Goal: Transaction & Acquisition: Subscribe to service/newsletter

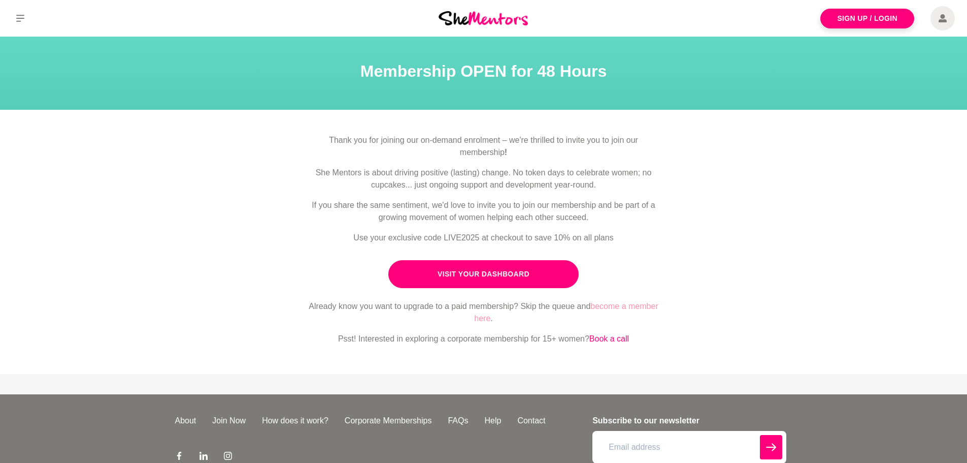
click at [482, 317] on link "become a member here" at bounding box center [566, 312] width 184 height 21
click at [646, 307] on link "become a member here" at bounding box center [566, 312] width 184 height 21
click at [615, 304] on link "become a member here" at bounding box center [566, 312] width 184 height 21
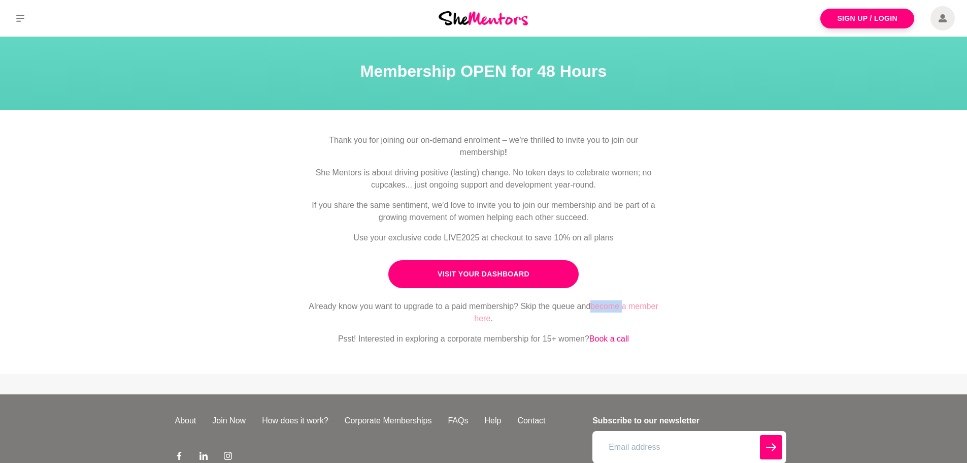
click at [615, 304] on link "become a member here" at bounding box center [566, 312] width 184 height 21
click at [482, 319] on link "become a member here" at bounding box center [566, 312] width 184 height 21
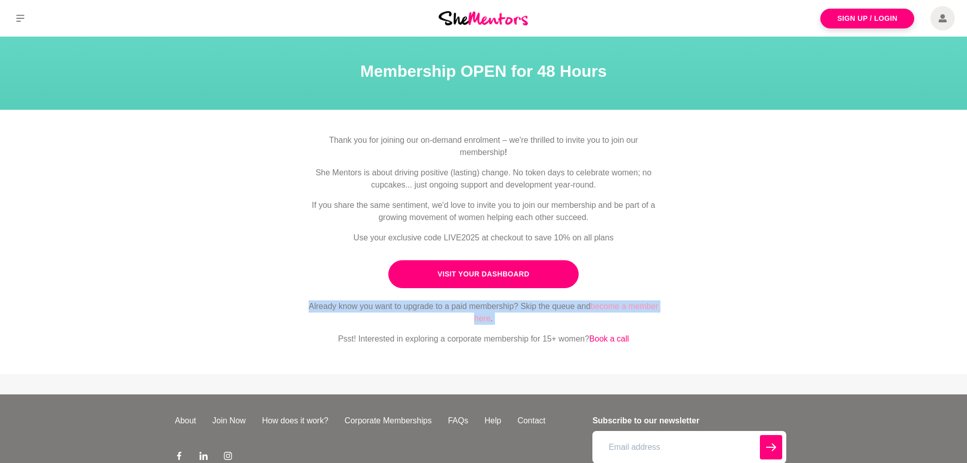
click at [482, 319] on link "become a member here" at bounding box center [566, 312] width 184 height 21
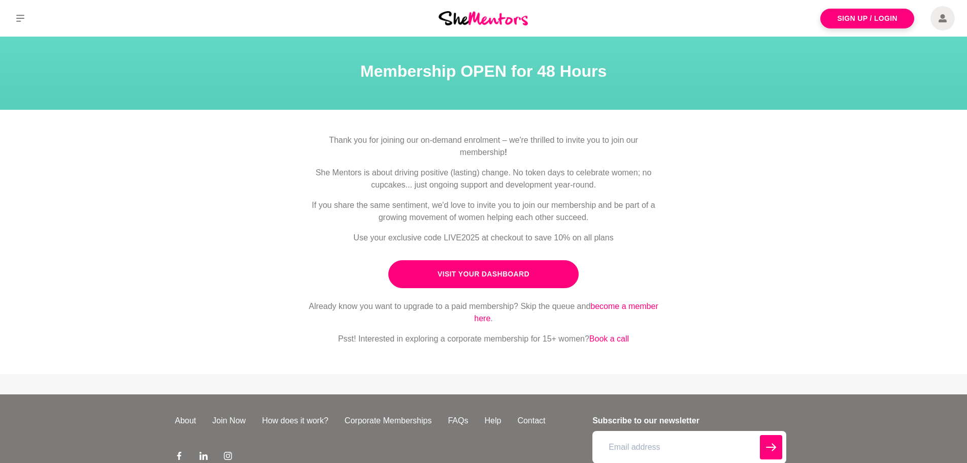
click at [523, 327] on div "Already know you want to upgrade to a paid membership? Skip the queue and becom…" at bounding box center [484, 326] width 358 height 53
click at [480, 317] on link "become a member here" at bounding box center [566, 312] width 184 height 21
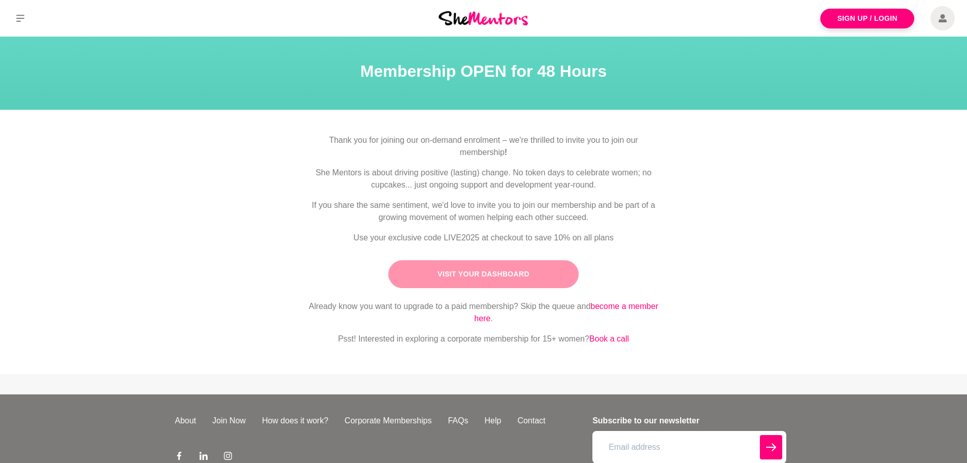
click at [458, 280] on link "Visit Your Dashboard" at bounding box center [484, 274] width 190 height 28
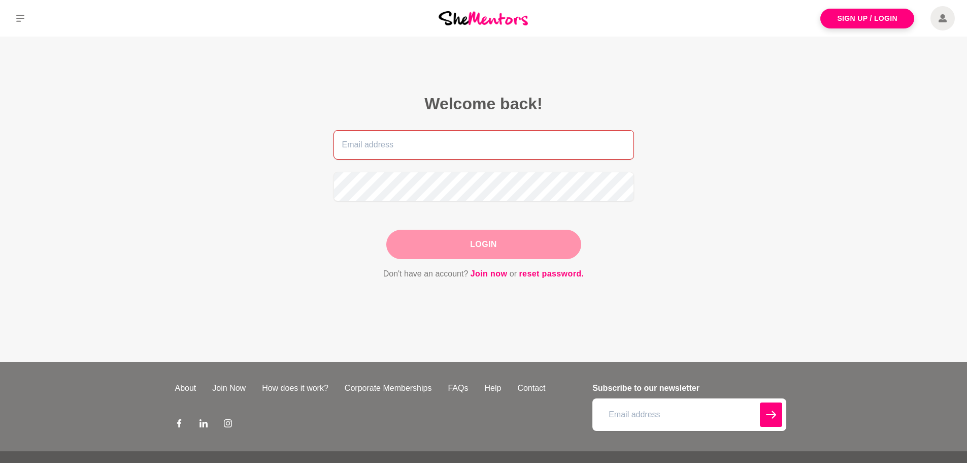
type input "[EMAIL_ADDRESS][DOMAIN_NAME]"
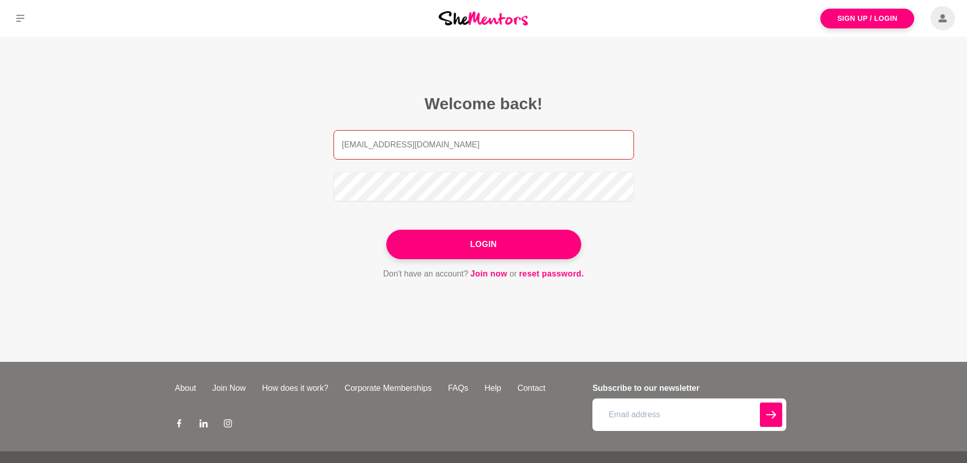
click at [386, 148] on input "[EMAIL_ADDRESS][DOMAIN_NAME]" at bounding box center [484, 144] width 301 height 29
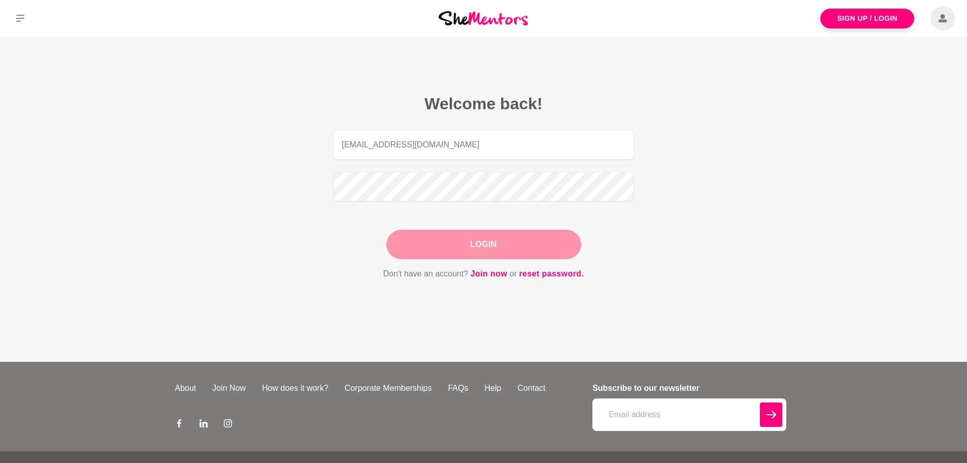
click at [519, 236] on button "Login" at bounding box center [483, 244] width 195 height 29
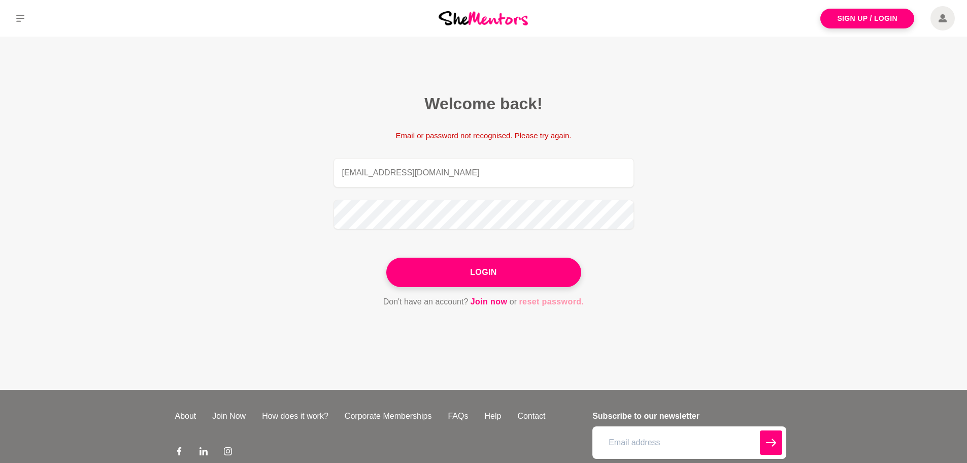
click at [546, 301] on link "reset password." at bounding box center [551, 301] width 65 height 13
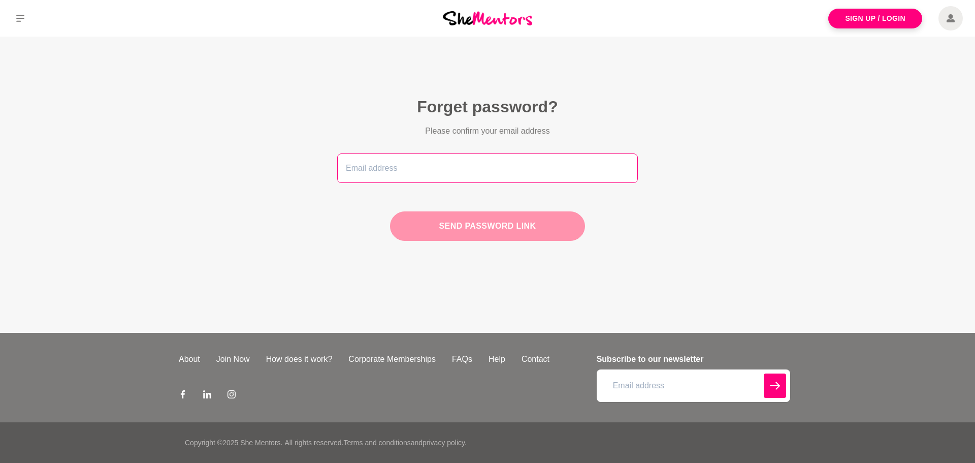
click at [415, 176] on input "email" at bounding box center [487, 167] width 301 height 29
type input "[EMAIL_ADDRESS][DOMAIN_NAME]"
click at [539, 223] on button "Send password link" at bounding box center [487, 225] width 195 height 29
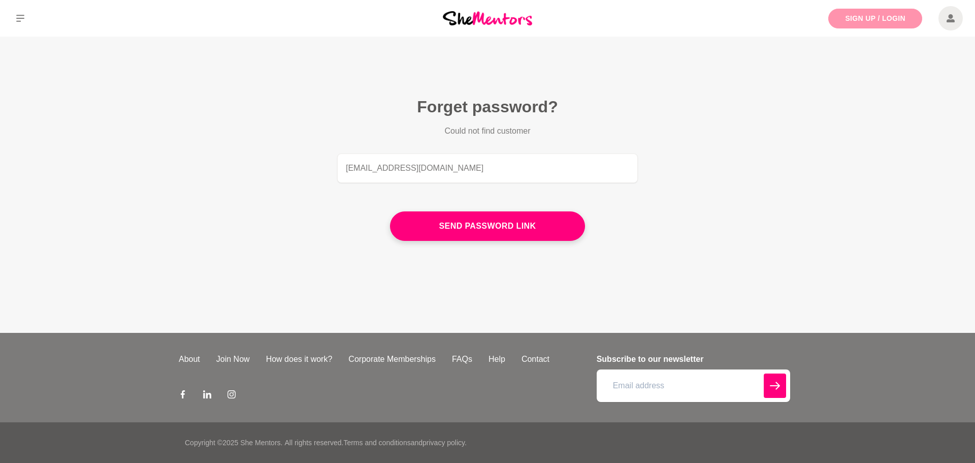
click at [879, 19] on link "Sign Up / Login" at bounding box center [875, 19] width 94 height 20
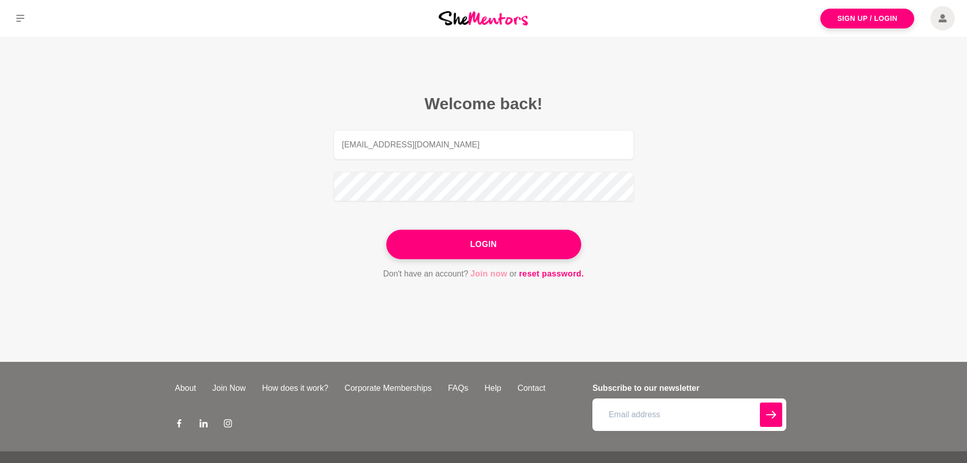
click at [491, 271] on link "Join now" at bounding box center [489, 273] width 37 height 13
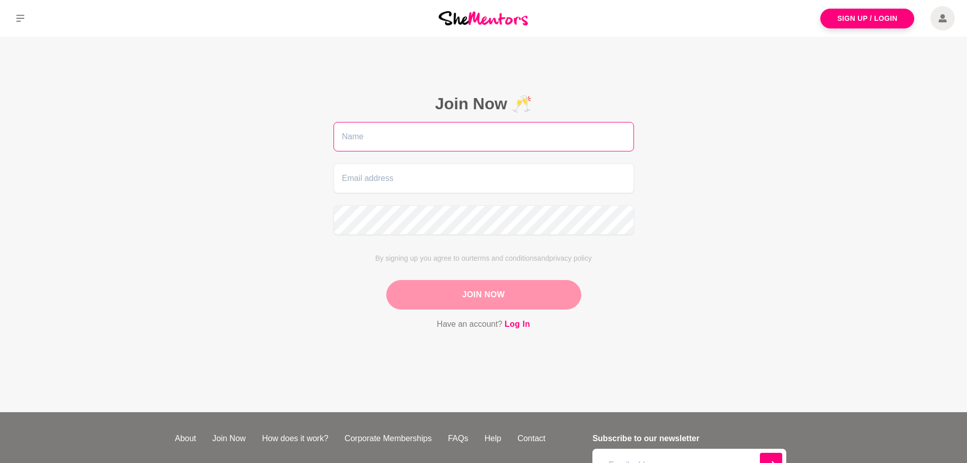
click at [361, 133] on input "text" at bounding box center [484, 136] width 301 height 29
click at [368, 142] on input "text" at bounding box center [484, 136] width 301 height 29
type input "[PERSON_NAME]"
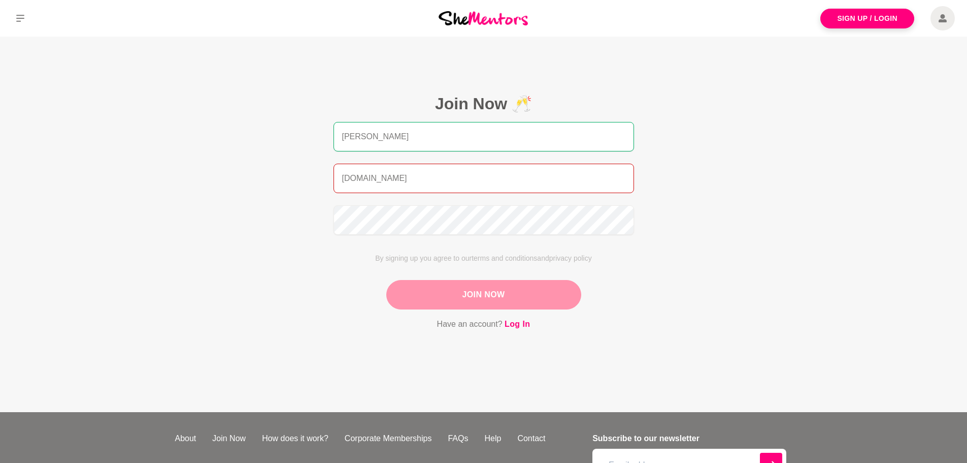
type input "[EMAIL_ADDRESS][DOMAIN_NAME]"
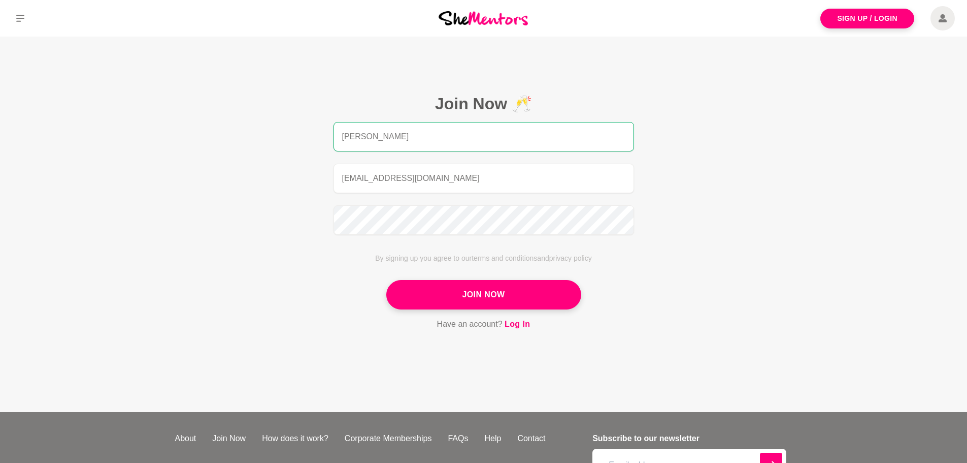
click at [691, 282] on main "Join Now 🥂 Ali [EMAIL_ADDRESS][DOMAIN_NAME] By signing up you agree to our term…" at bounding box center [483, 224] width 967 height 375
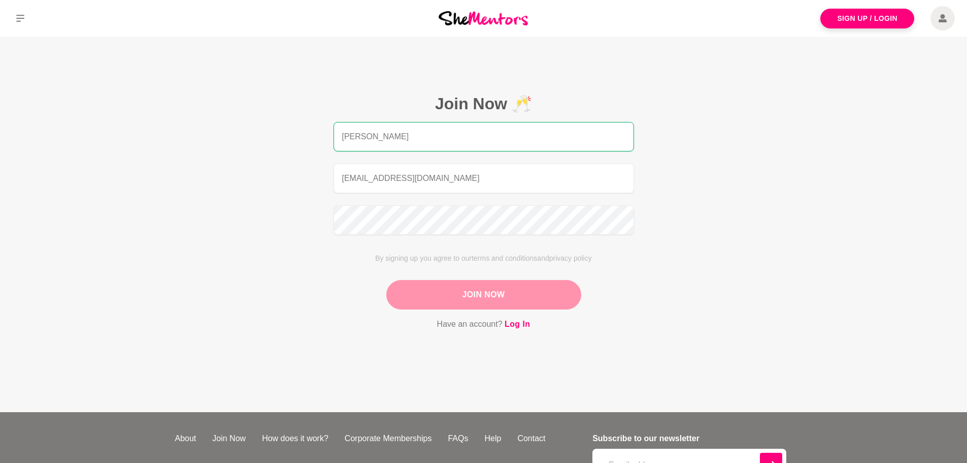
click at [524, 284] on button "Join Now" at bounding box center [483, 294] width 195 height 29
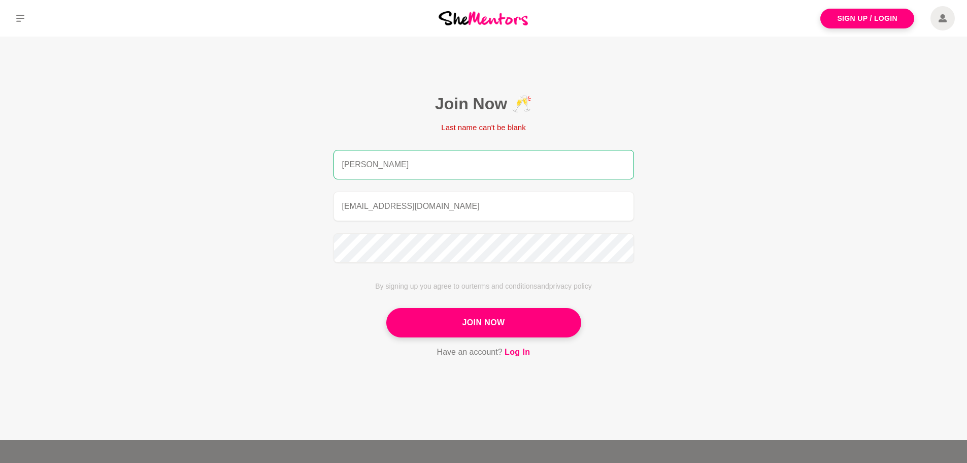
click at [376, 159] on input "[PERSON_NAME]" at bounding box center [484, 164] width 301 height 29
drag, startPoint x: 382, startPoint y: 160, endPoint x: 302, endPoint y: 160, distance: 80.8
click at [302, 160] on section "Join Now 🥂 Last name can't be blank Ali [EMAIL_ADDRESS][DOMAIN_NAME] By signing…" at bounding box center [484, 226] width 390 height 379
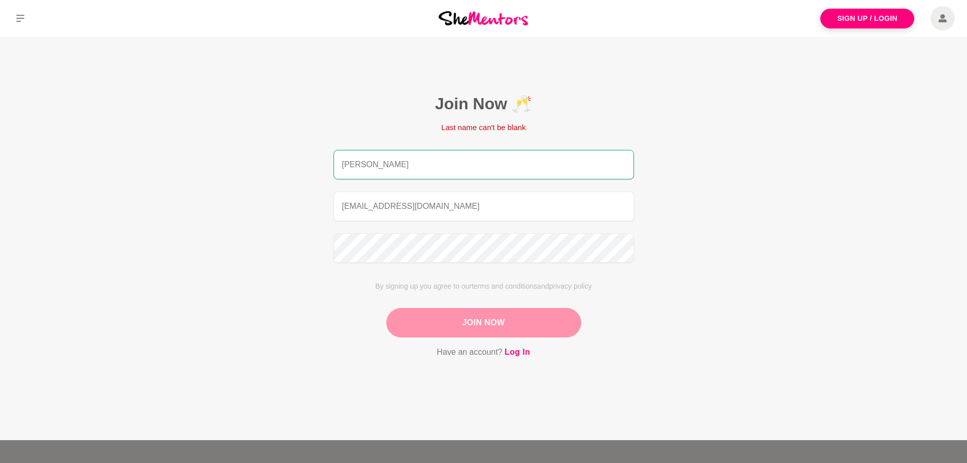
type input "[PERSON_NAME]"
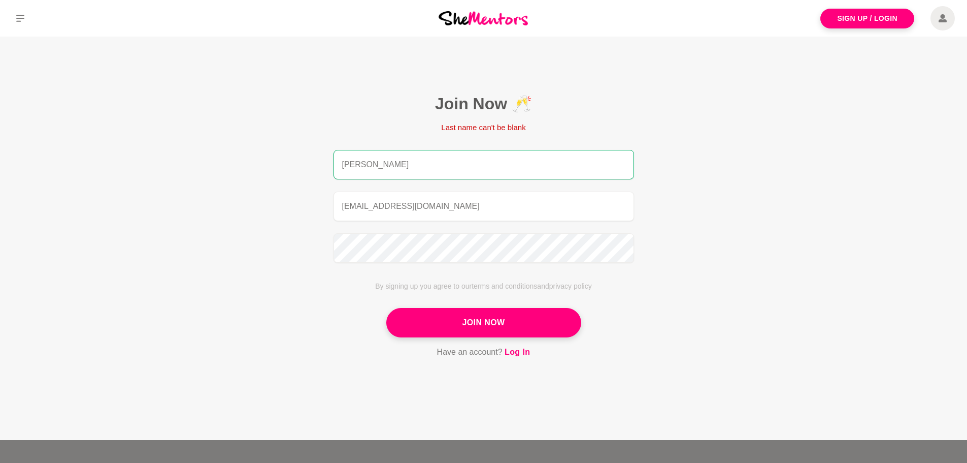
click at [500, 317] on button "Join Now" at bounding box center [483, 322] width 195 height 29
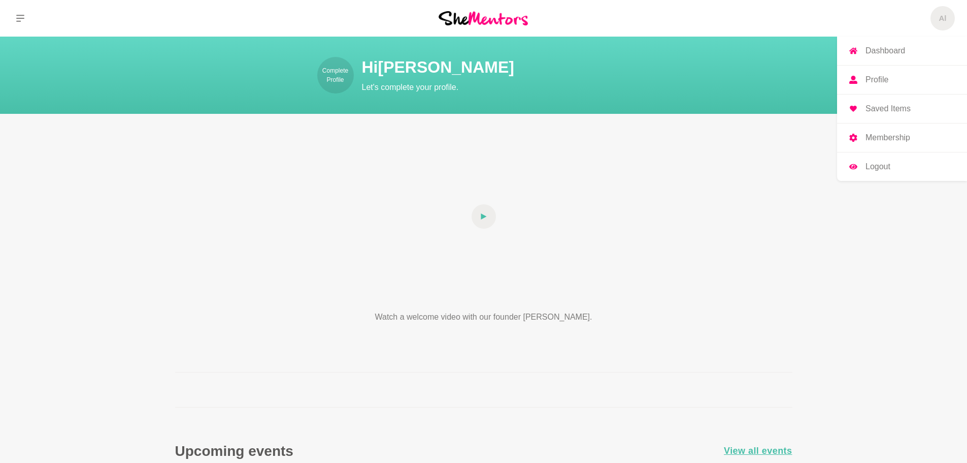
click at [942, 17] on h5 "Al" at bounding box center [943, 19] width 8 height 10
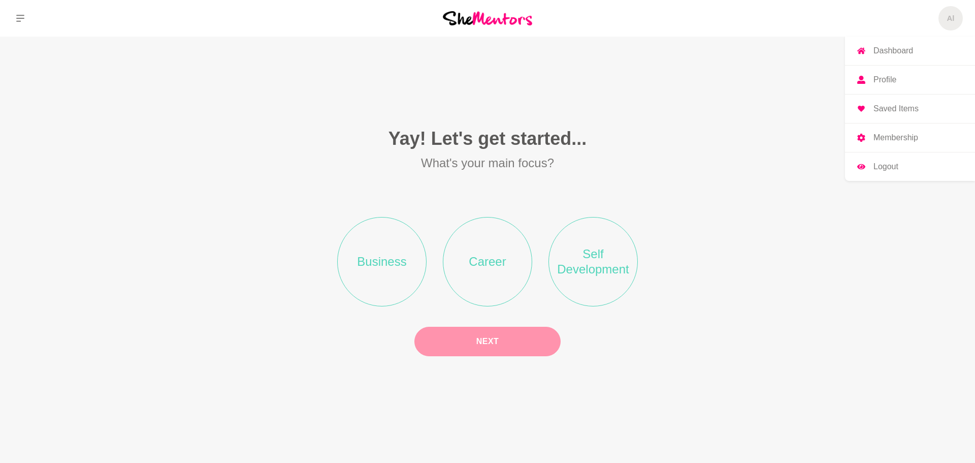
click at [902, 134] on p "Membership" at bounding box center [896, 138] width 45 height 8
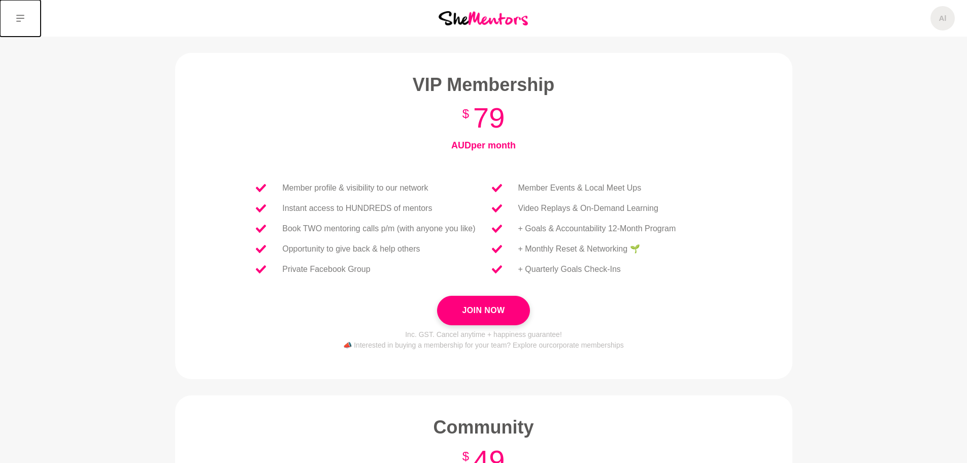
click at [21, 11] on button at bounding box center [20, 18] width 41 height 37
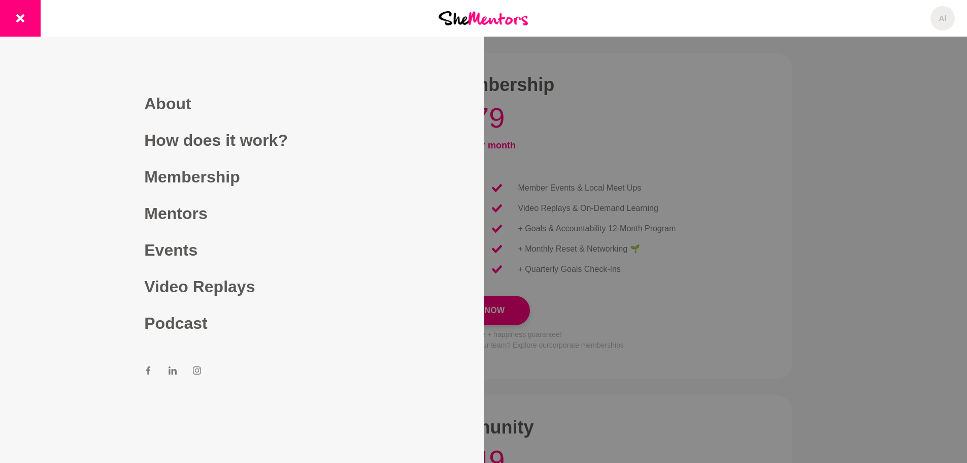
click at [732, 282] on div at bounding box center [483, 231] width 967 height 463
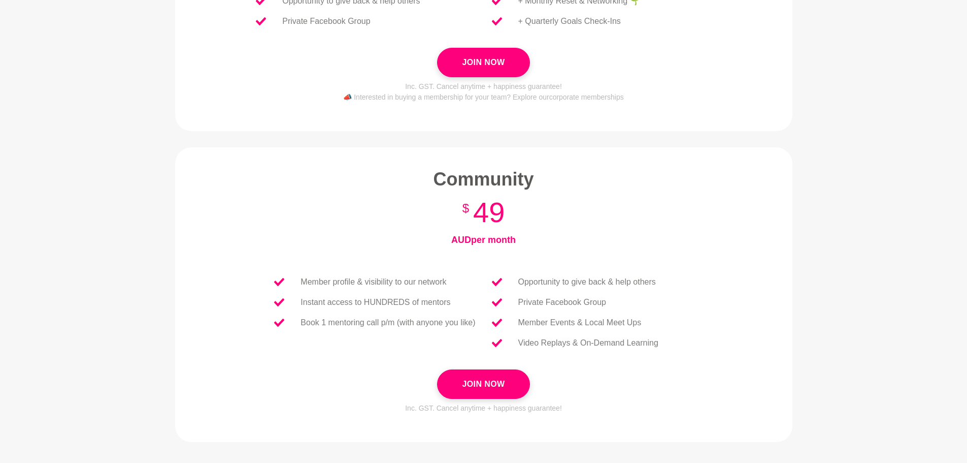
scroll to position [254, 0]
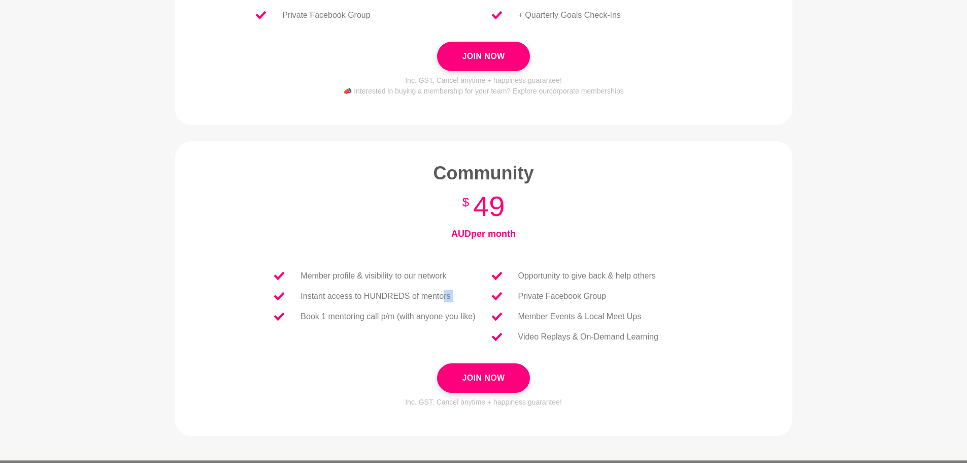
drag, startPoint x: 298, startPoint y: 316, endPoint x: 444, endPoint y: 289, distance: 148.6
click at [444, 289] on ul "Member profile & visibility to our network Instant access to HUNDREDS of mentor…" at bounding box center [374, 296] width 217 height 61
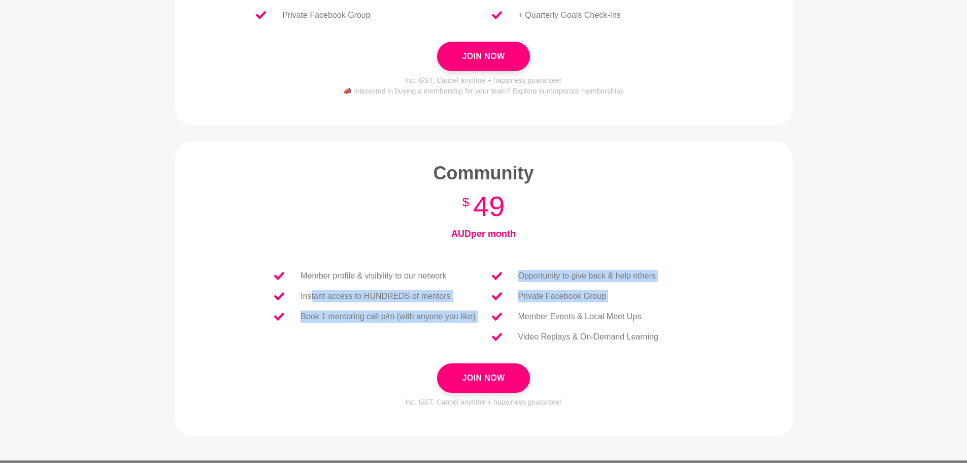
drag, startPoint x: 312, startPoint y: 296, endPoint x: 513, endPoint y: 317, distance: 202.8
click at [513, 317] on div "Member profile & visibility to our network Instant access to HUNDREDS of mentor…" at bounding box center [484, 306] width 488 height 114
click at [444, 296] on p "Instant access to HUNDREDS of mentors" at bounding box center [376, 296] width 150 height 12
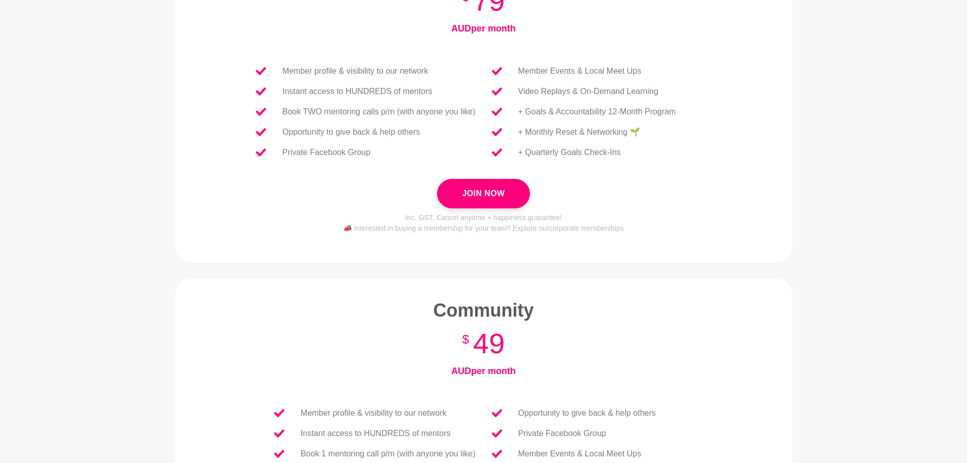
scroll to position [0, 0]
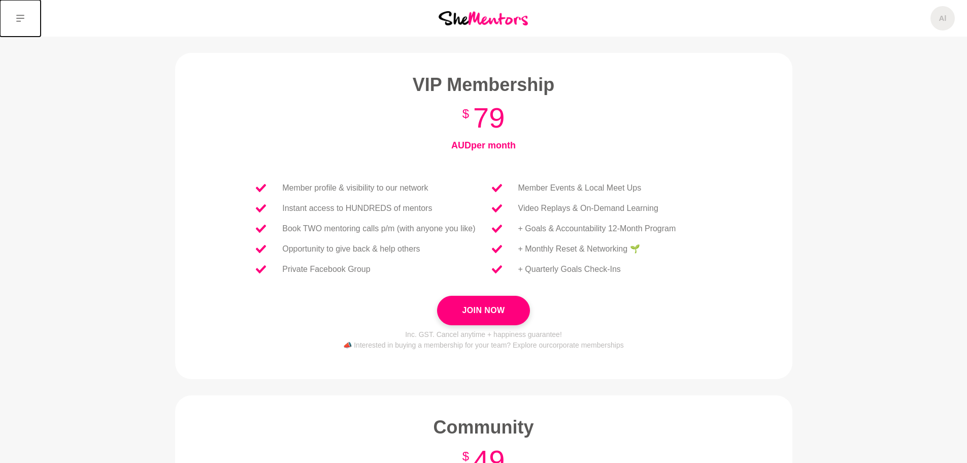
click at [17, 15] on icon at bounding box center [20, 18] width 8 height 7
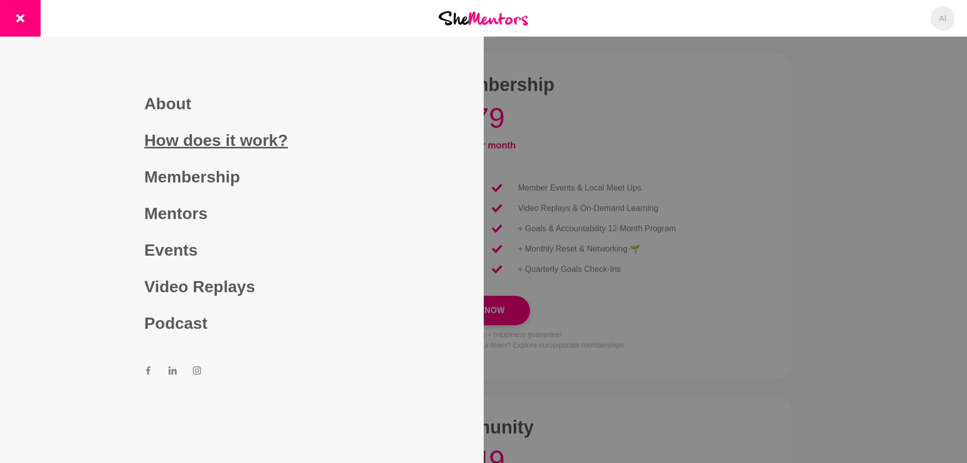
click at [231, 154] on link "How does it work?" at bounding box center [241, 140] width 195 height 37
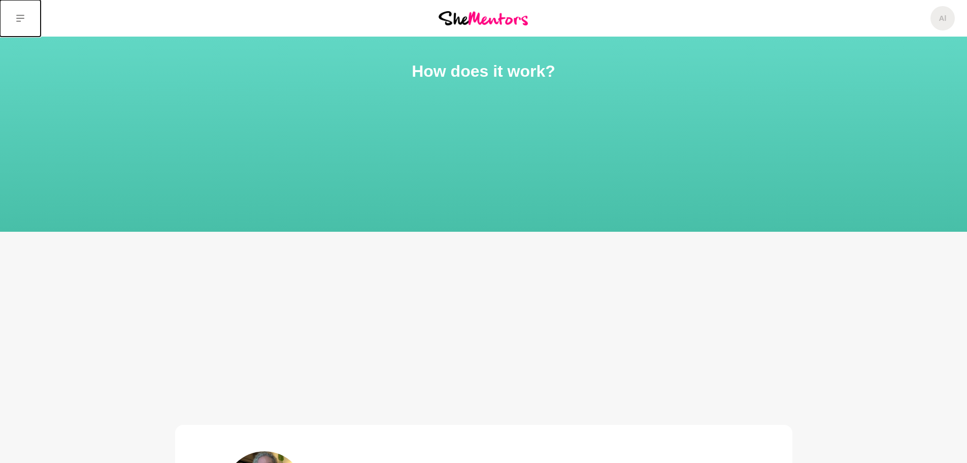
click at [22, 14] on button at bounding box center [20, 18] width 41 height 37
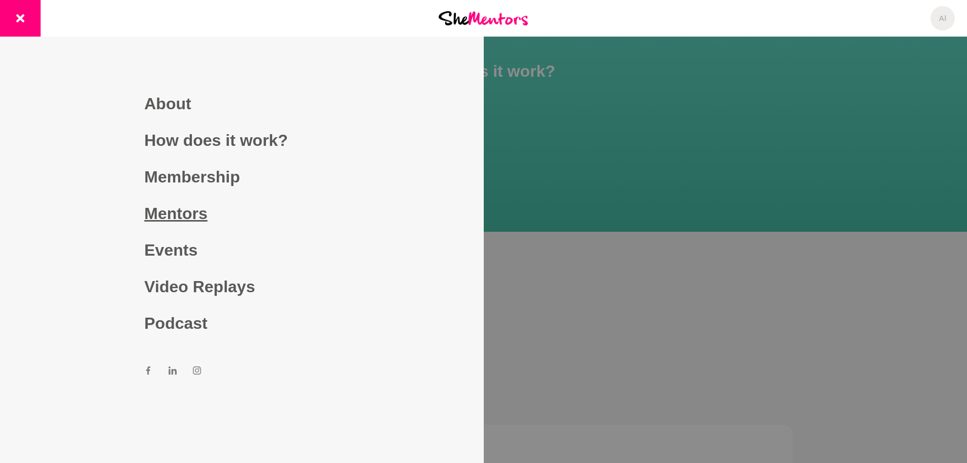
click at [178, 218] on link "Mentors" at bounding box center [241, 213] width 195 height 37
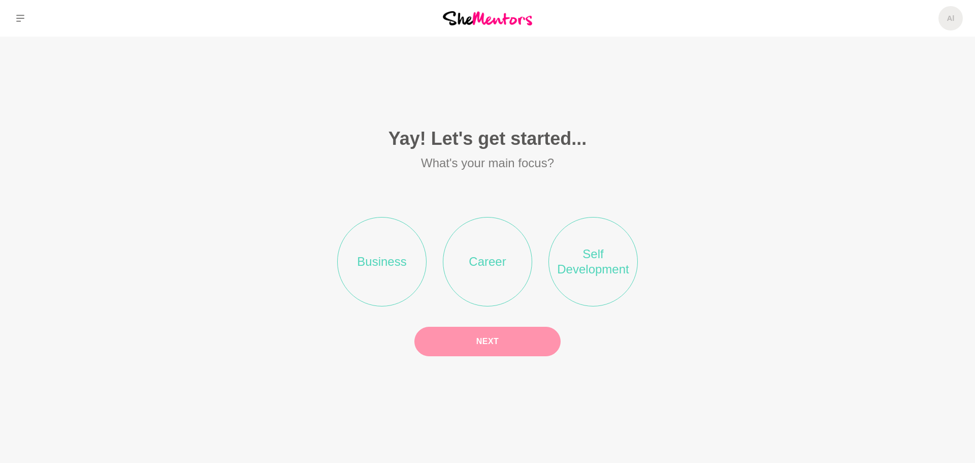
click at [392, 265] on li "Business" at bounding box center [381, 261] width 89 height 89
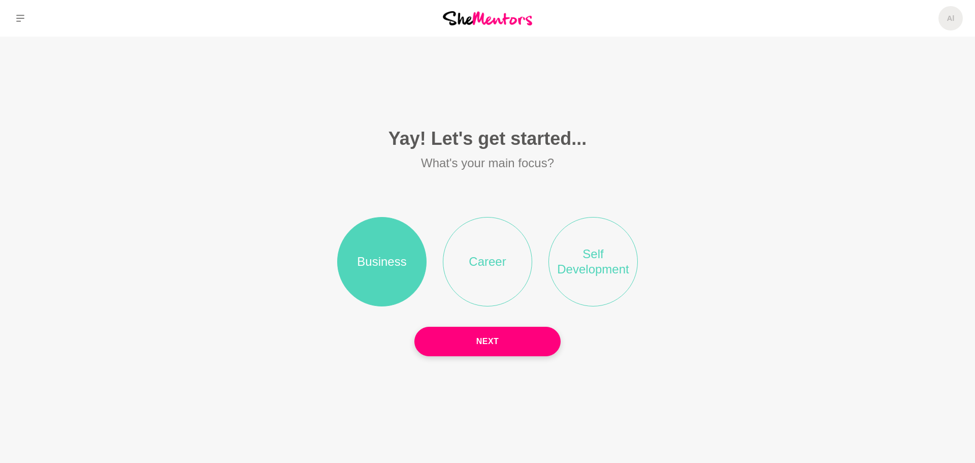
click at [500, 345] on button "Next" at bounding box center [487, 341] width 146 height 29
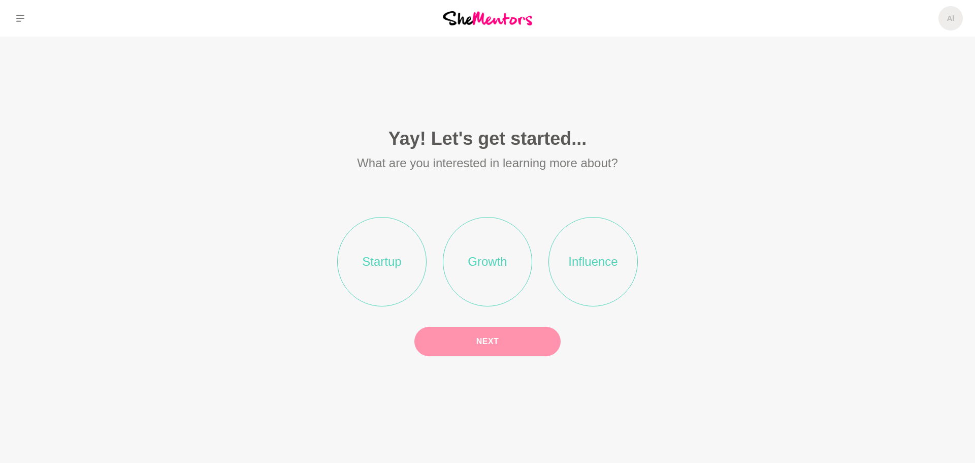
click at [387, 255] on li "Startup" at bounding box center [381, 261] width 89 height 89
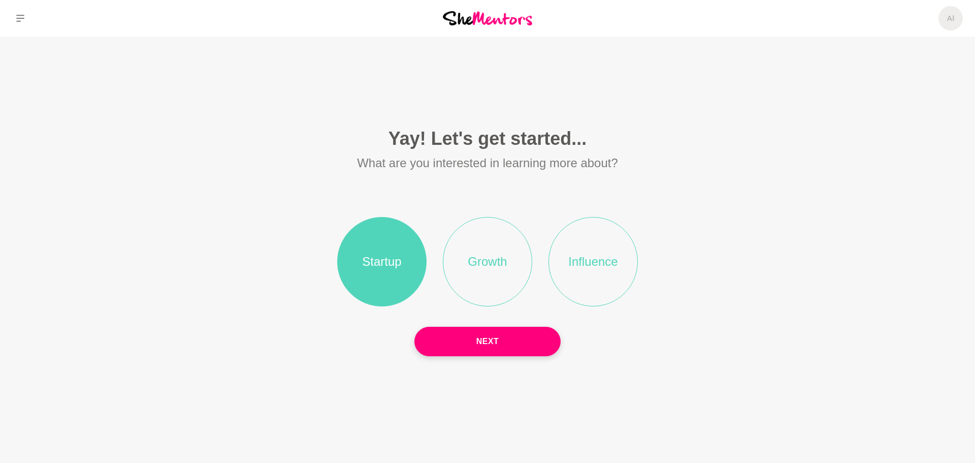
click at [516, 255] on li "Growth" at bounding box center [487, 261] width 89 height 89
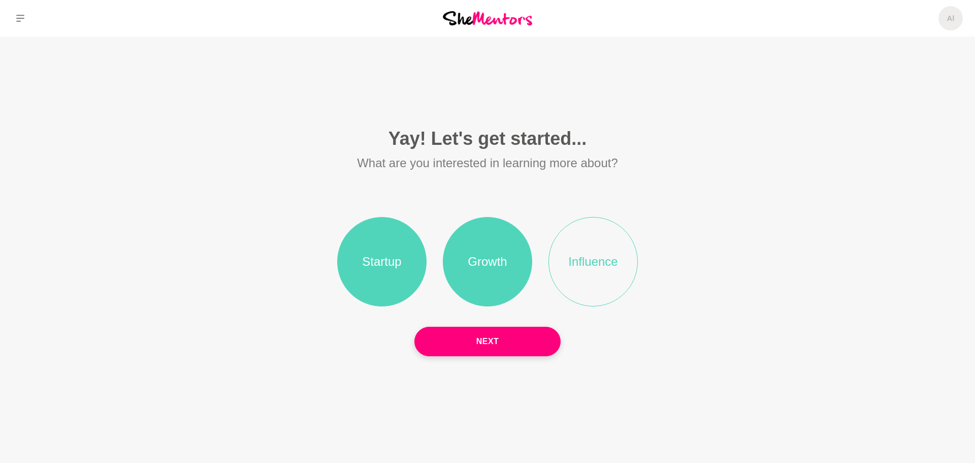
click at [603, 263] on li "Influence" at bounding box center [592, 261] width 89 height 89
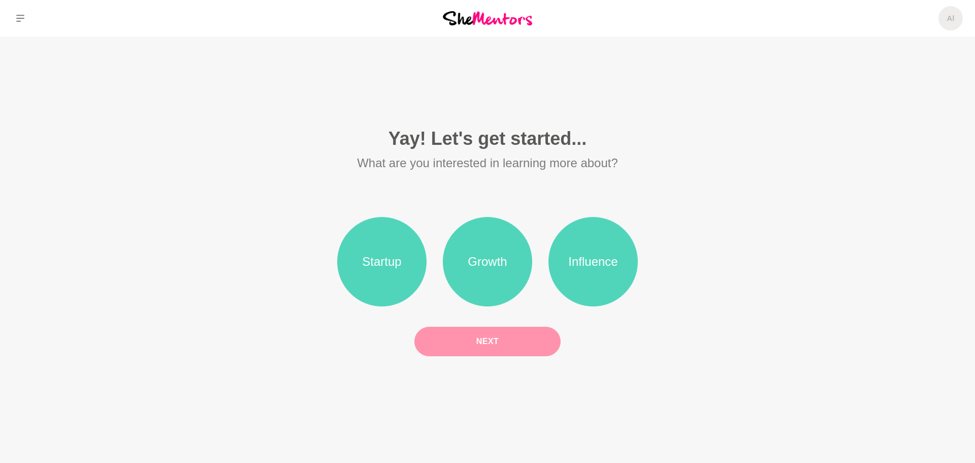
click at [515, 337] on button "Next" at bounding box center [487, 341] width 146 height 29
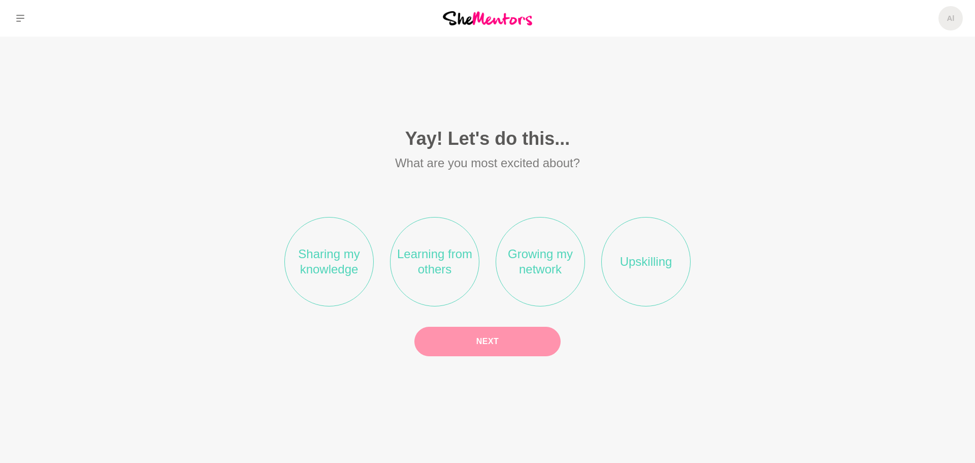
click at [448, 264] on li "Learning from others" at bounding box center [434, 261] width 89 height 89
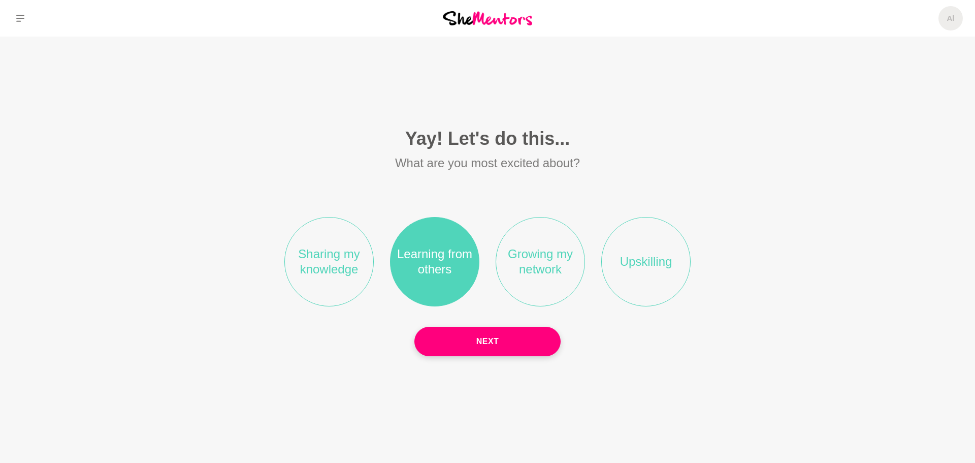
click at [535, 261] on li "Growing my network" at bounding box center [540, 261] width 89 height 89
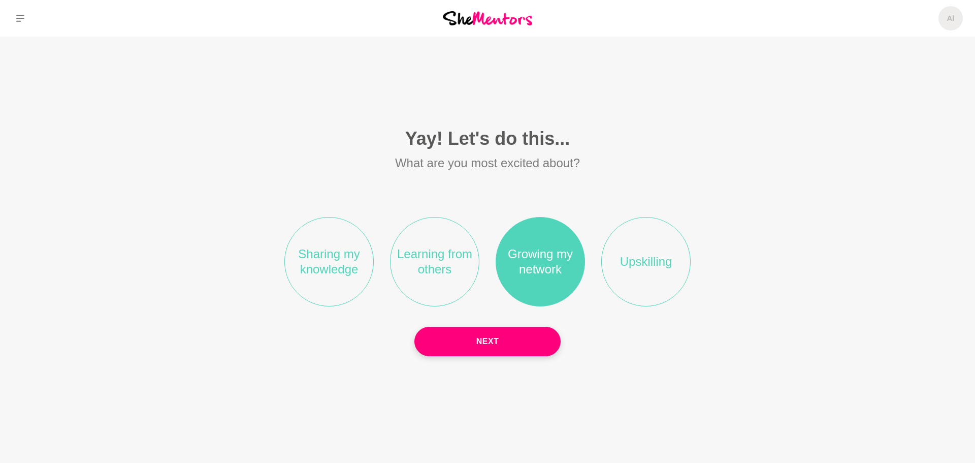
click at [631, 261] on li "Upskilling" at bounding box center [645, 261] width 89 height 89
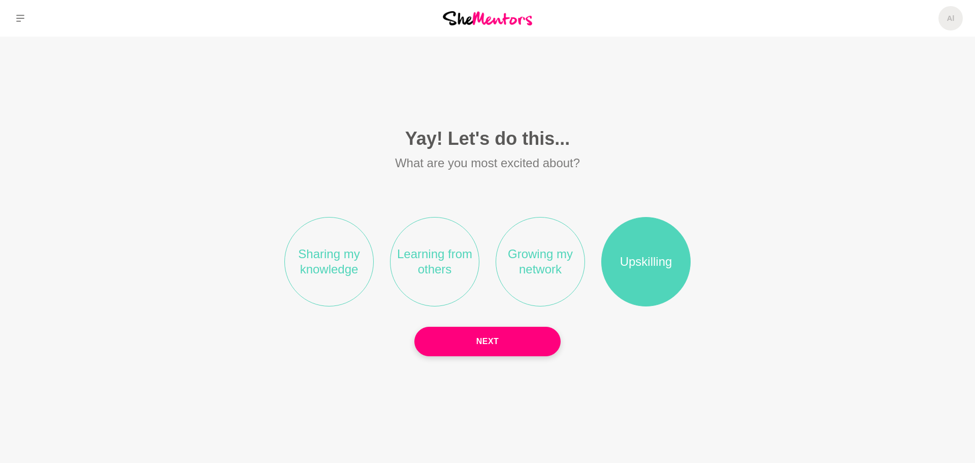
click at [447, 270] on li "Learning from others" at bounding box center [434, 261] width 89 height 89
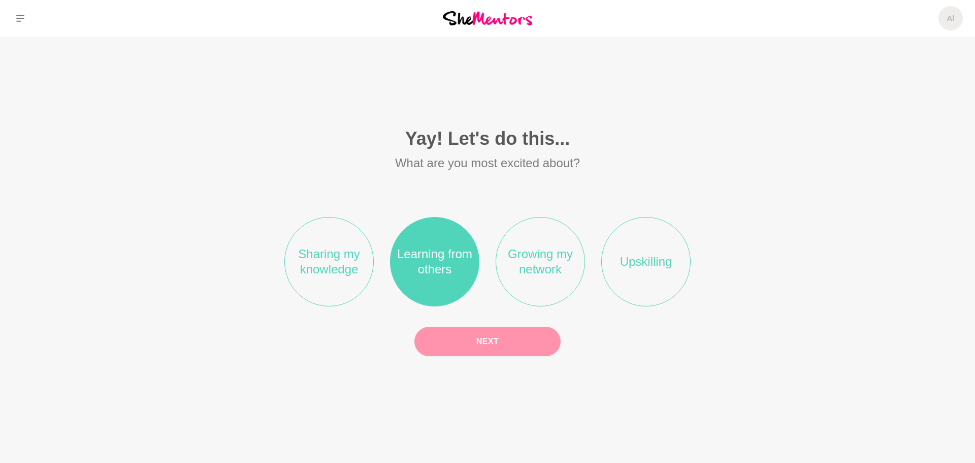
click at [505, 345] on button "Next" at bounding box center [487, 341] width 146 height 29
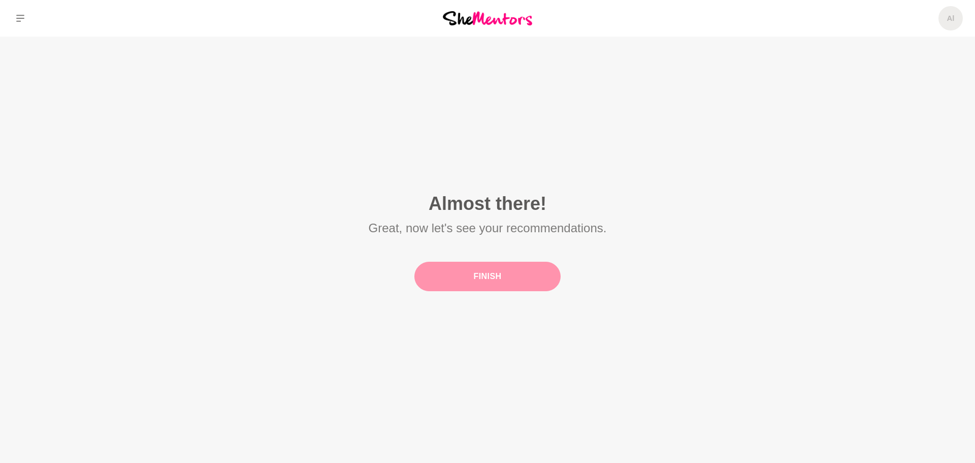
click at [494, 273] on button "Finish" at bounding box center [487, 276] width 146 height 29
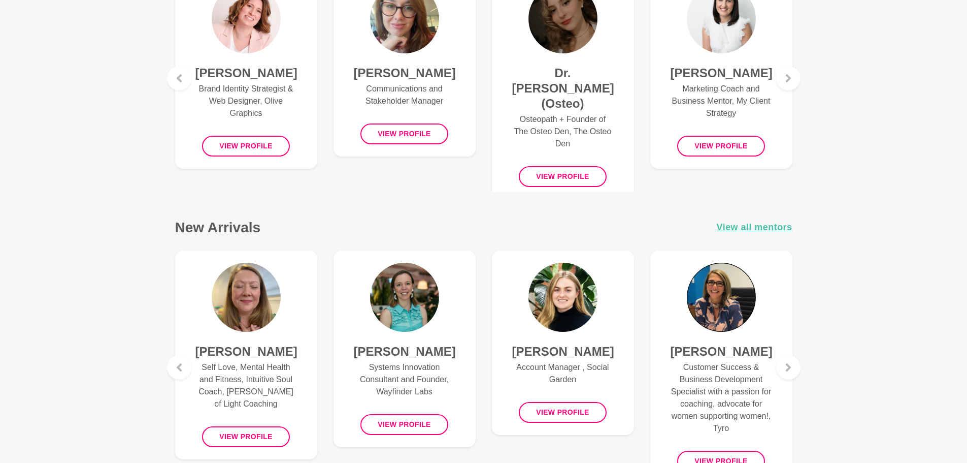
scroll to position [305, 0]
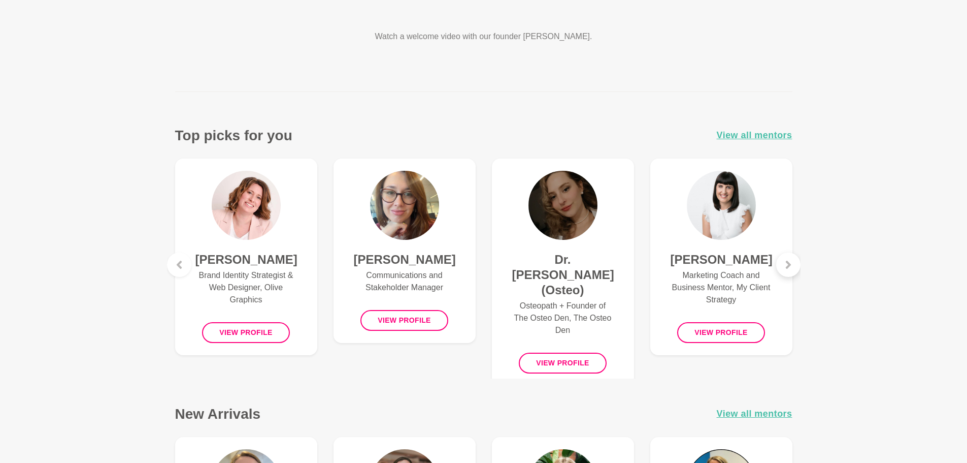
click at [793, 265] on div at bounding box center [789, 264] width 24 height 24
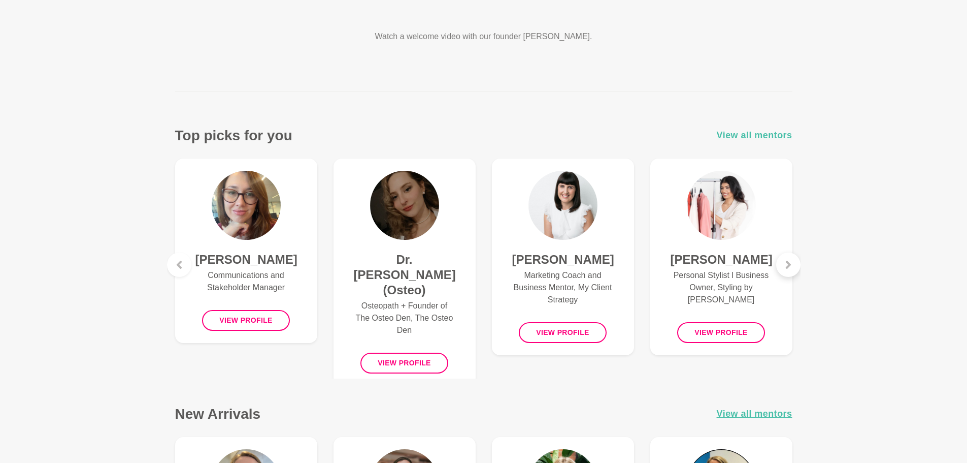
click at [792, 262] on icon at bounding box center [789, 265] width 8 height 8
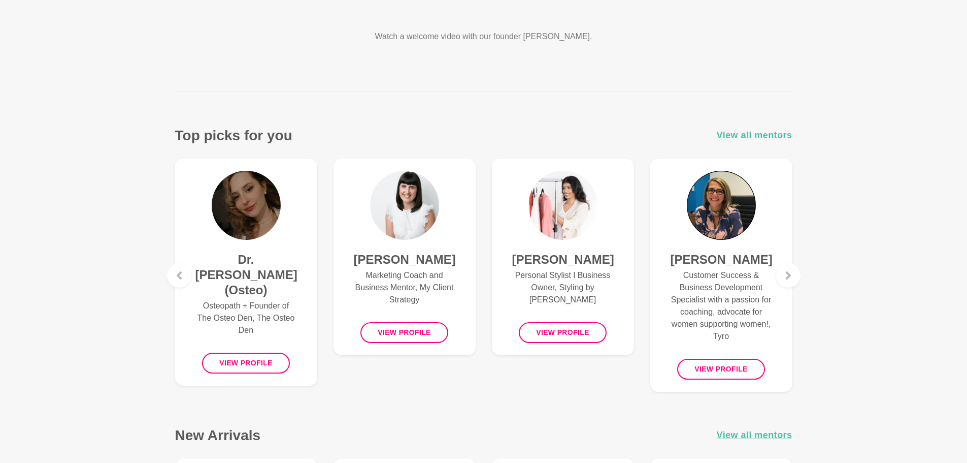
click at [792, 262] on figure "[PERSON_NAME] Customer Success & Business Development Specialist with a passion…" at bounding box center [722, 274] width 142 height 233
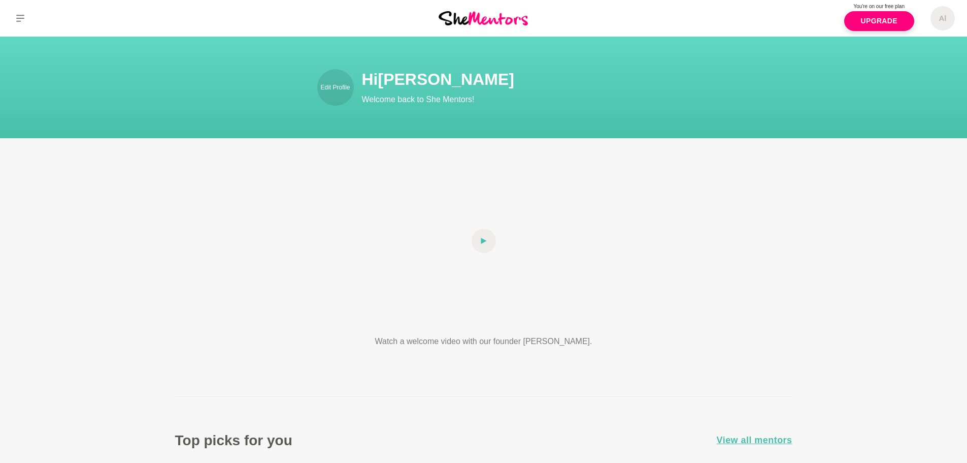
scroll to position [305, 0]
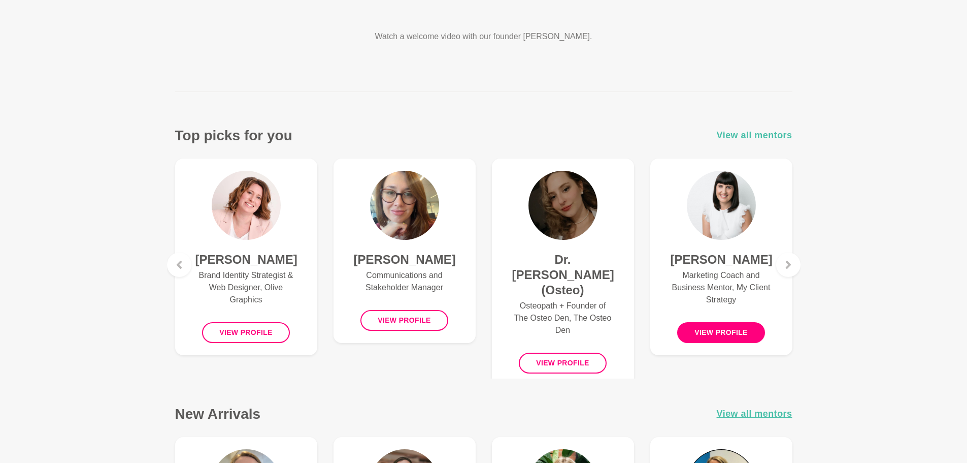
click at [730, 343] on button "View profile" at bounding box center [721, 332] width 88 height 21
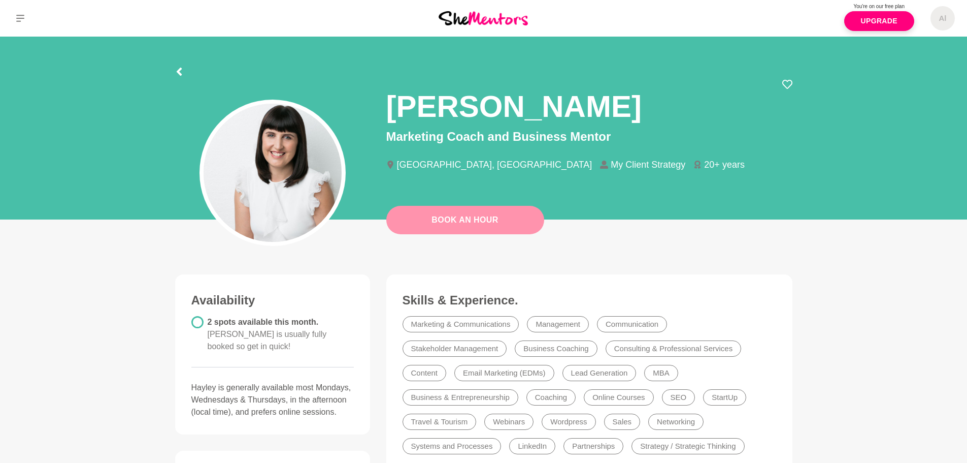
click at [443, 229] on button "Book An Hour" at bounding box center [465, 220] width 158 height 28
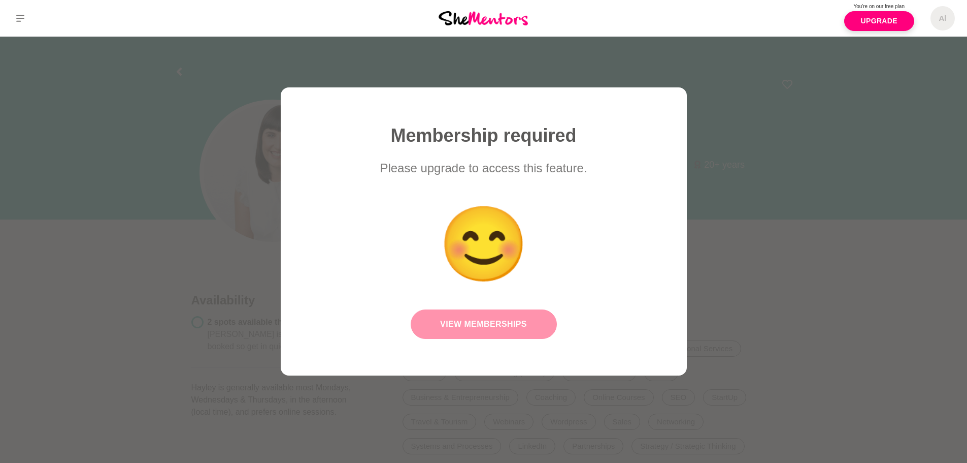
click at [492, 319] on link "View Memberships" at bounding box center [484, 323] width 146 height 29
